Goal: Check status: Check status

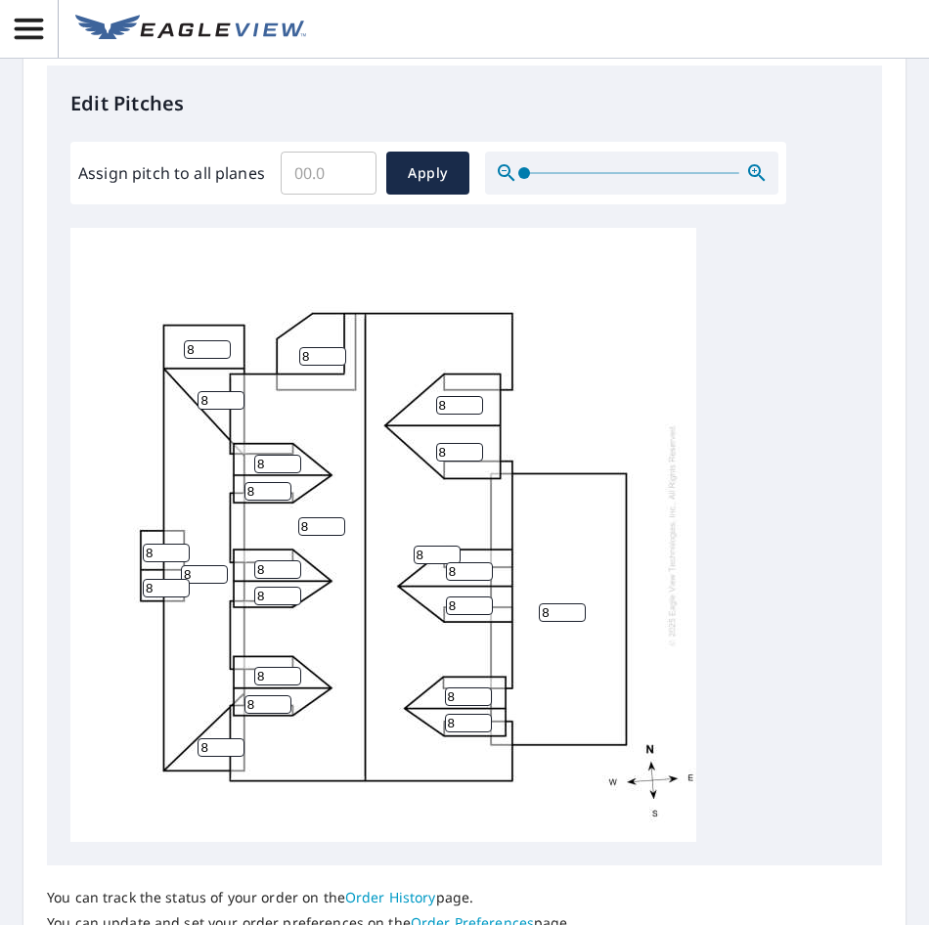
scroll to position [797, 0]
